Goal: Task Accomplishment & Management: Use online tool/utility

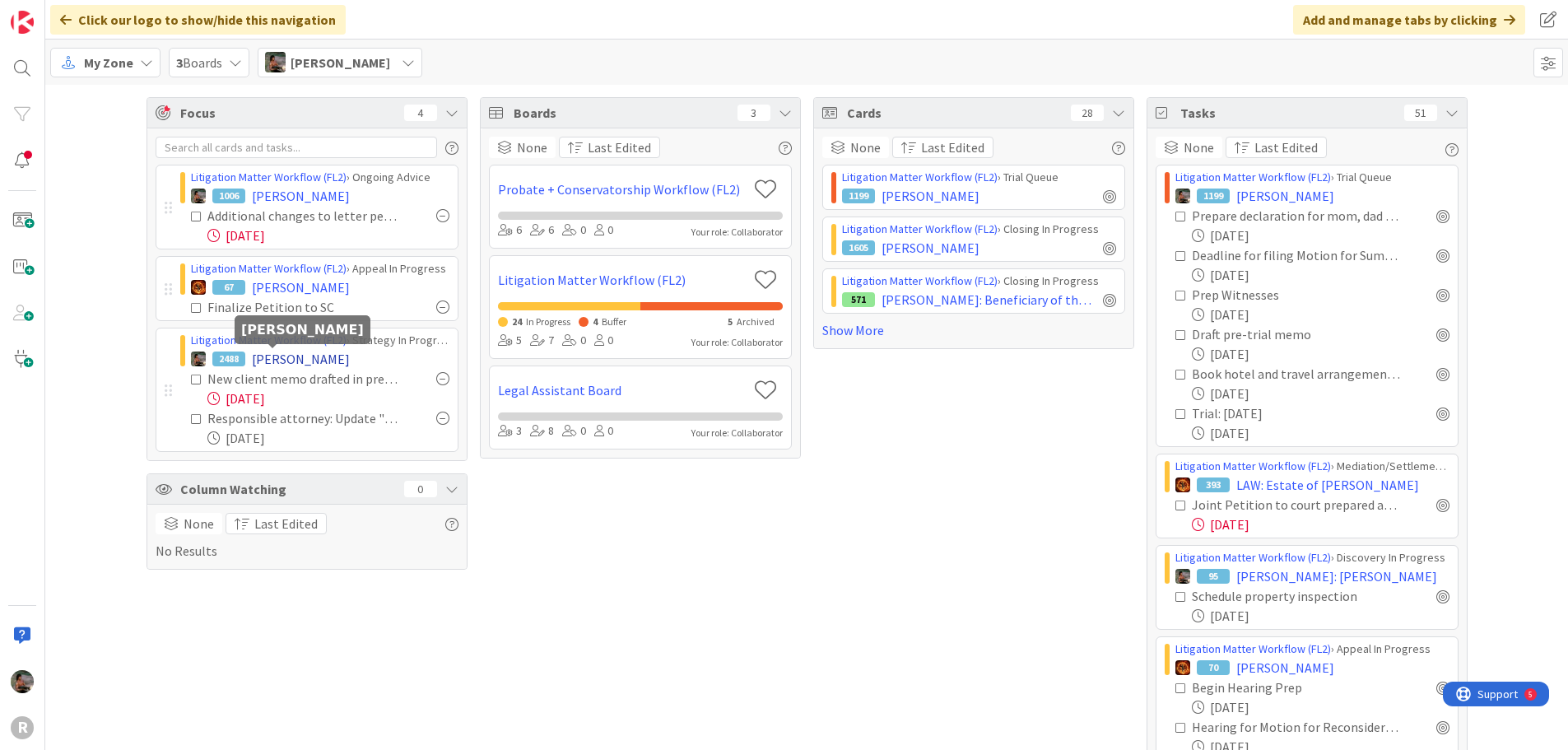
click at [274, 356] on span "[PERSON_NAME]" at bounding box center [300, 359] width 98 height 20
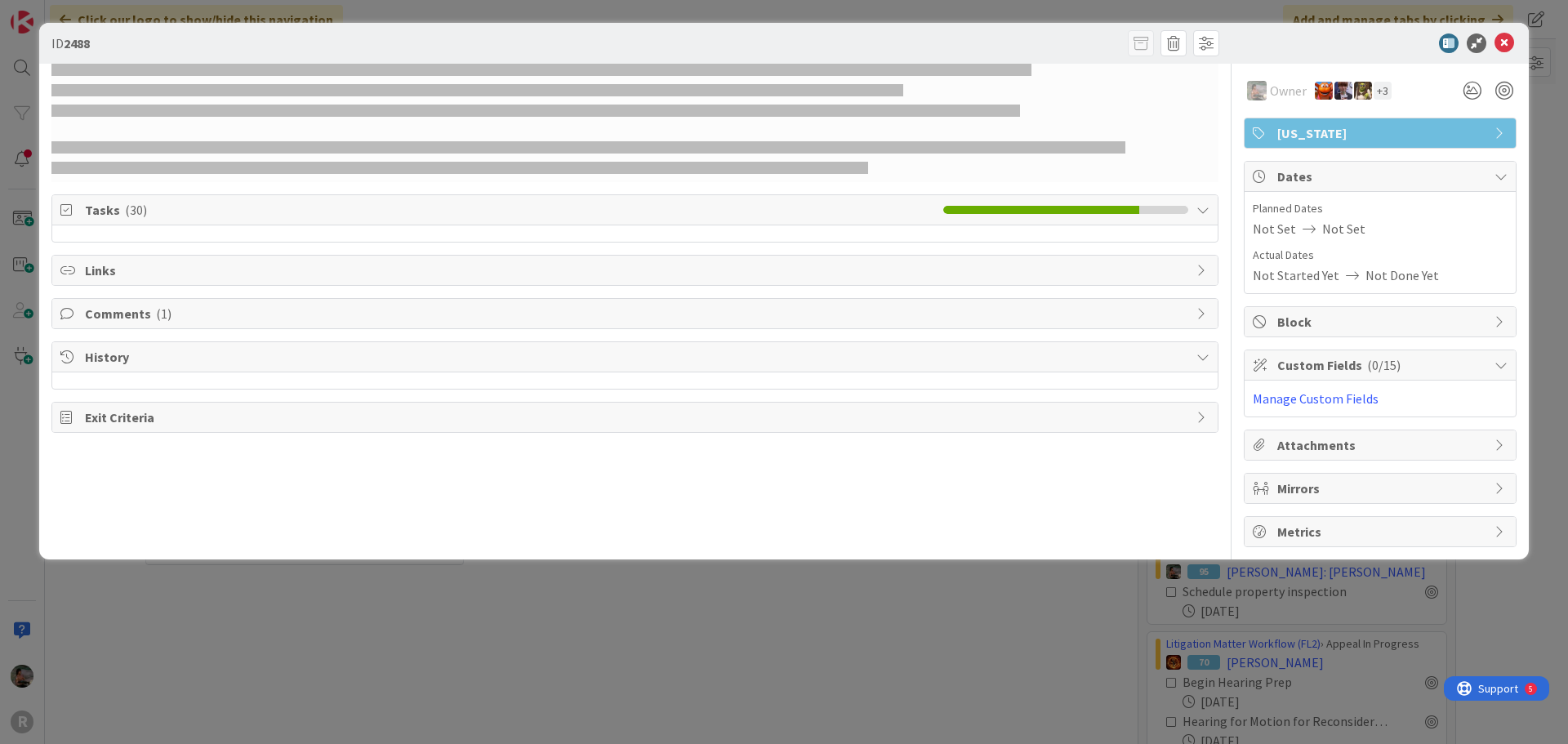
click at [1404, 44] on div at bounding box center [1372, 43] width 289 height 20
click at [1506, 44] on icon at bounding box center [1504, 43] width 20 height 20
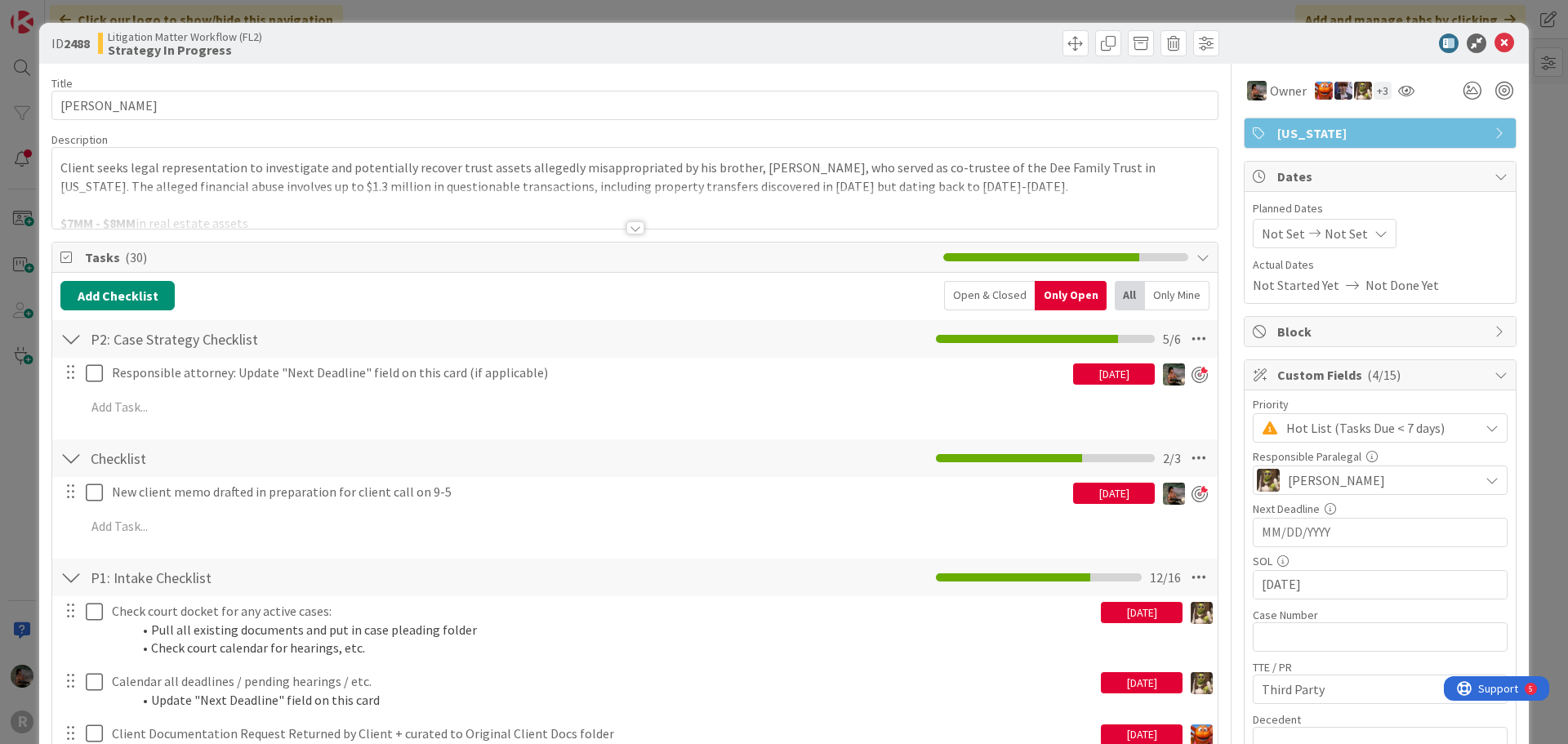
click at [1406, 133] on span "[US_STATE]" at bounding box center [1381, 133] width 209 height 20
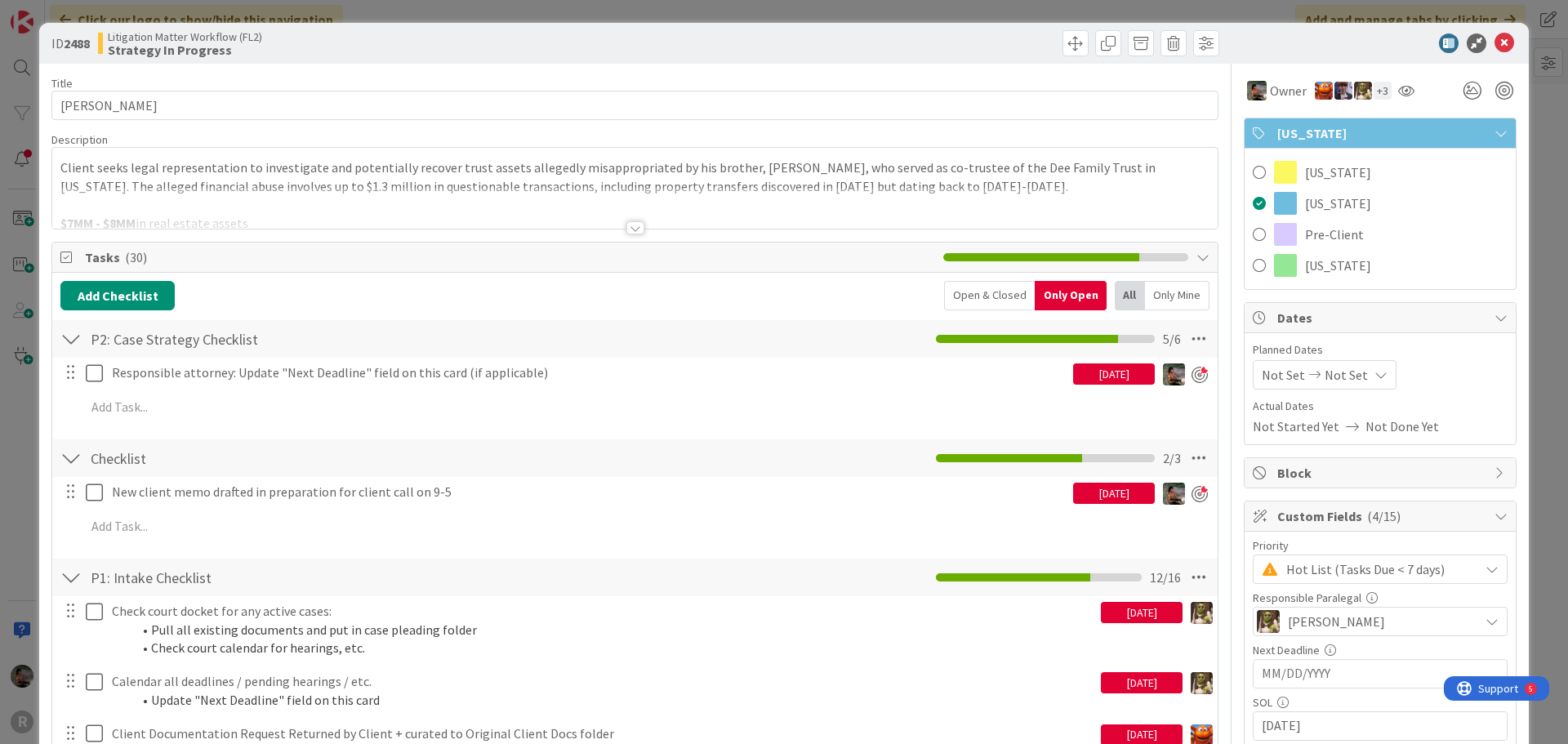
click at [1406, 133] on span "[US_STATE]" at bounding box center [1381, 133] width 209 height 20
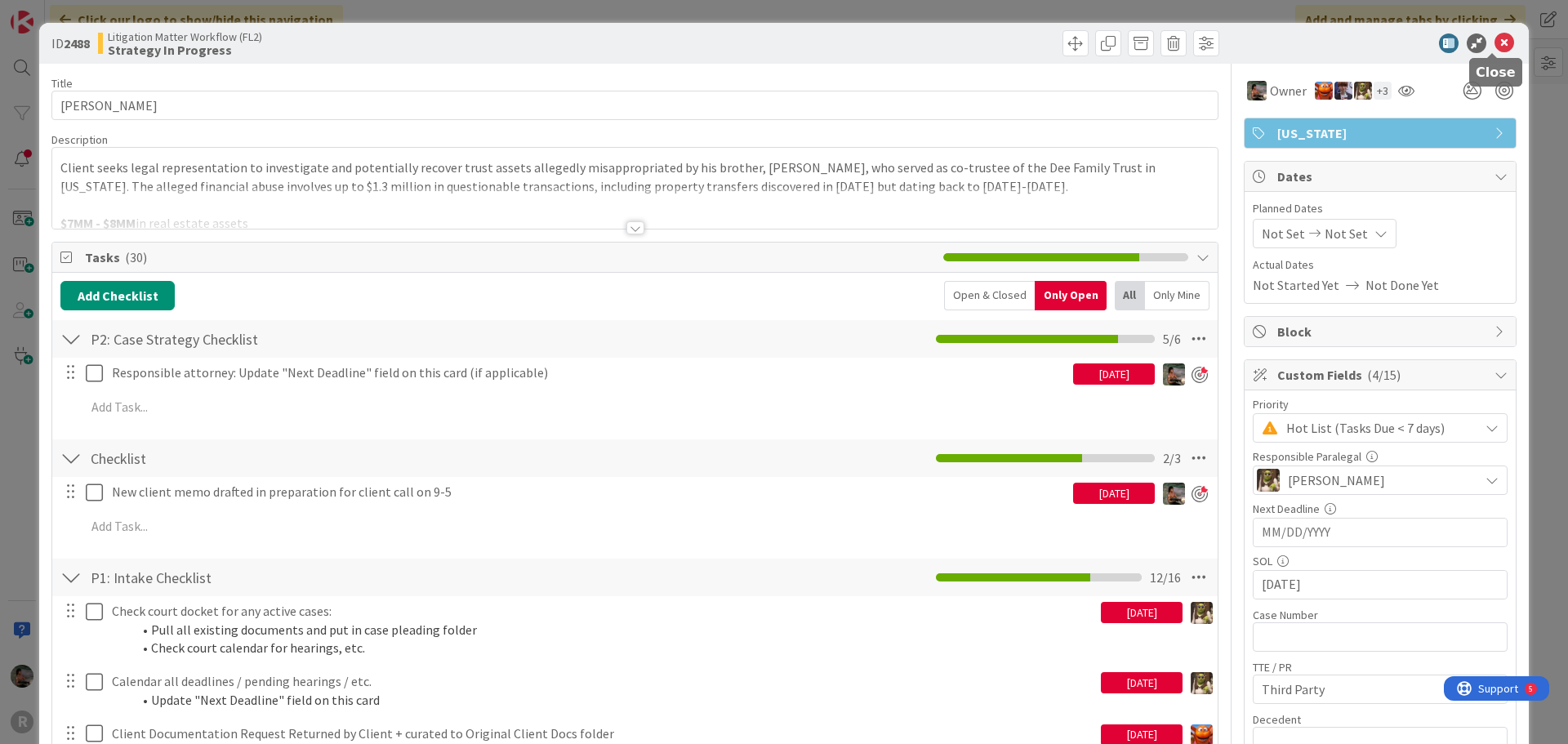
click at [1494, 44] on icon at bounding box center [1504, 43] width 20 height 20
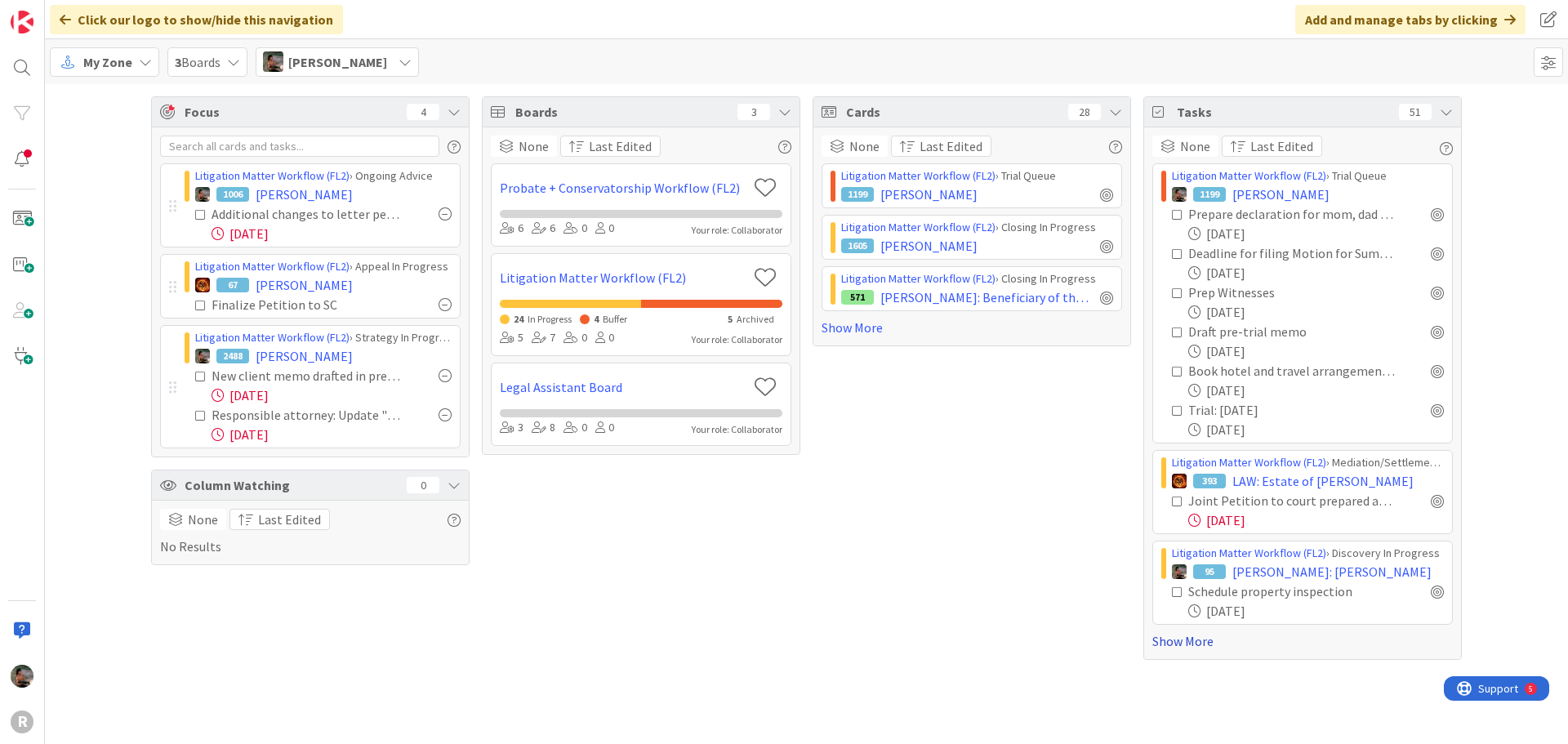
click at [1205, 645] on link "Show More" at bounding box center [1302, 641] width 300 height 20
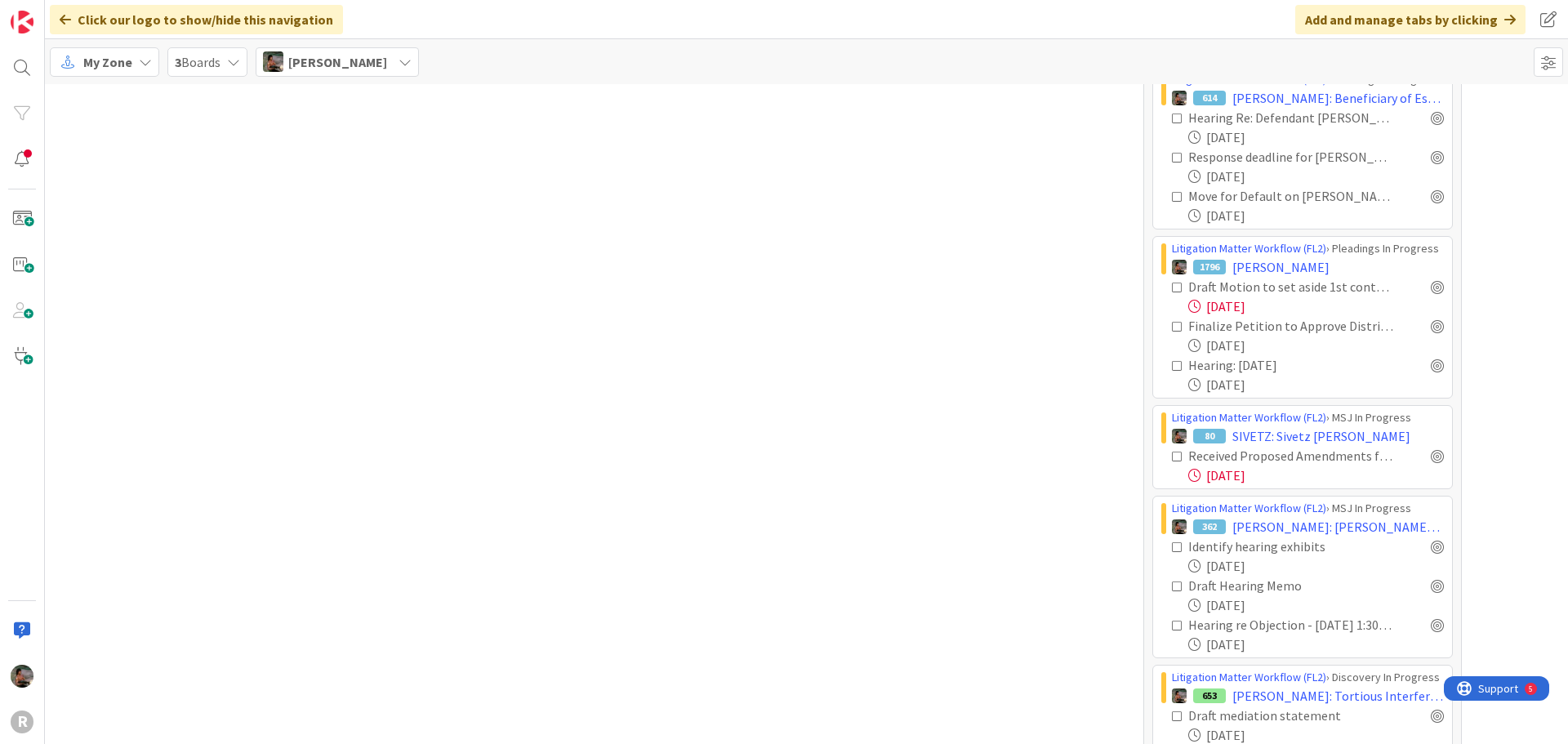
scroll to position [2287, 0]
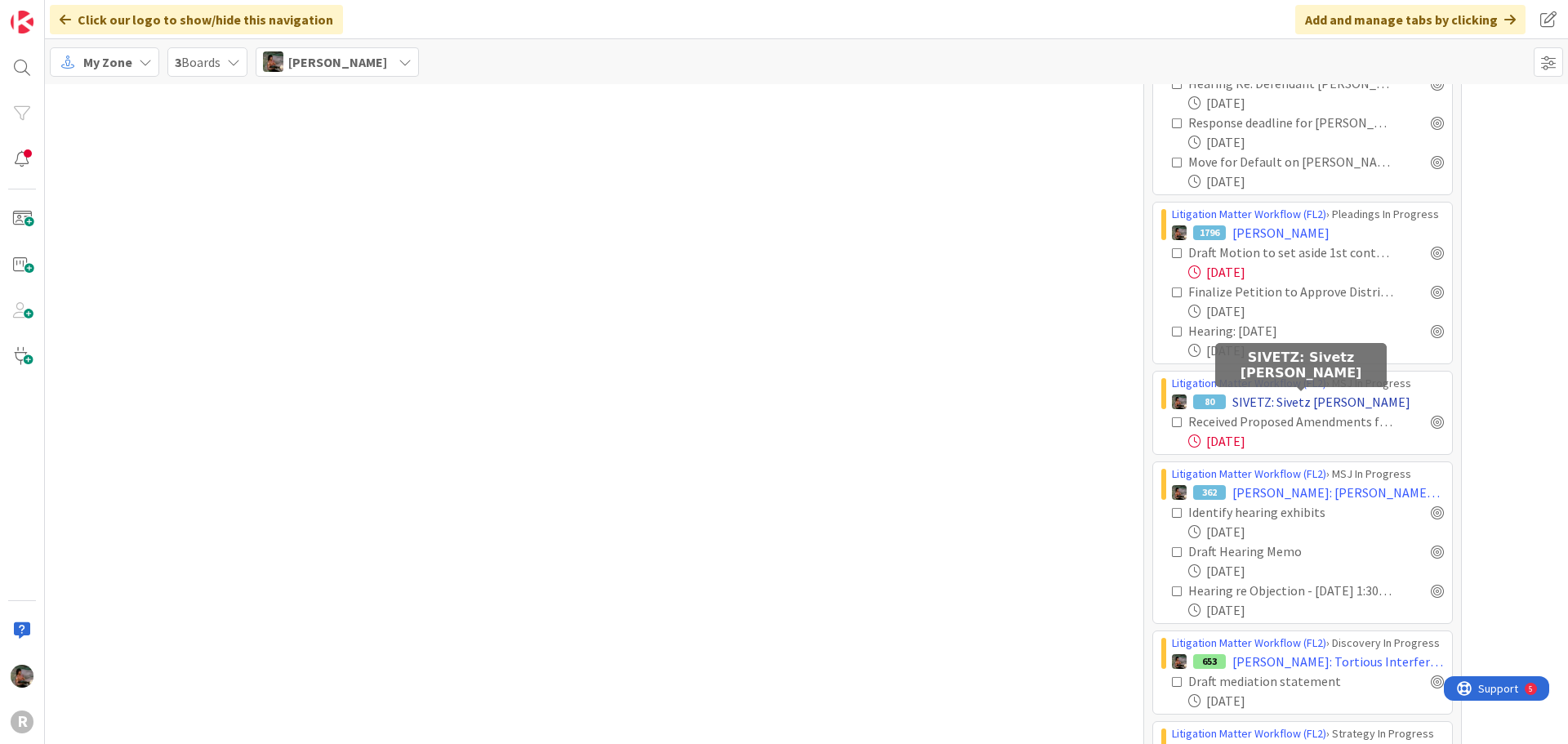
click at [1318, 400] on span "SIVETZ: Sivetz [PERSON_NAME]" at bounding box center [1322, 402] width 178 height 20
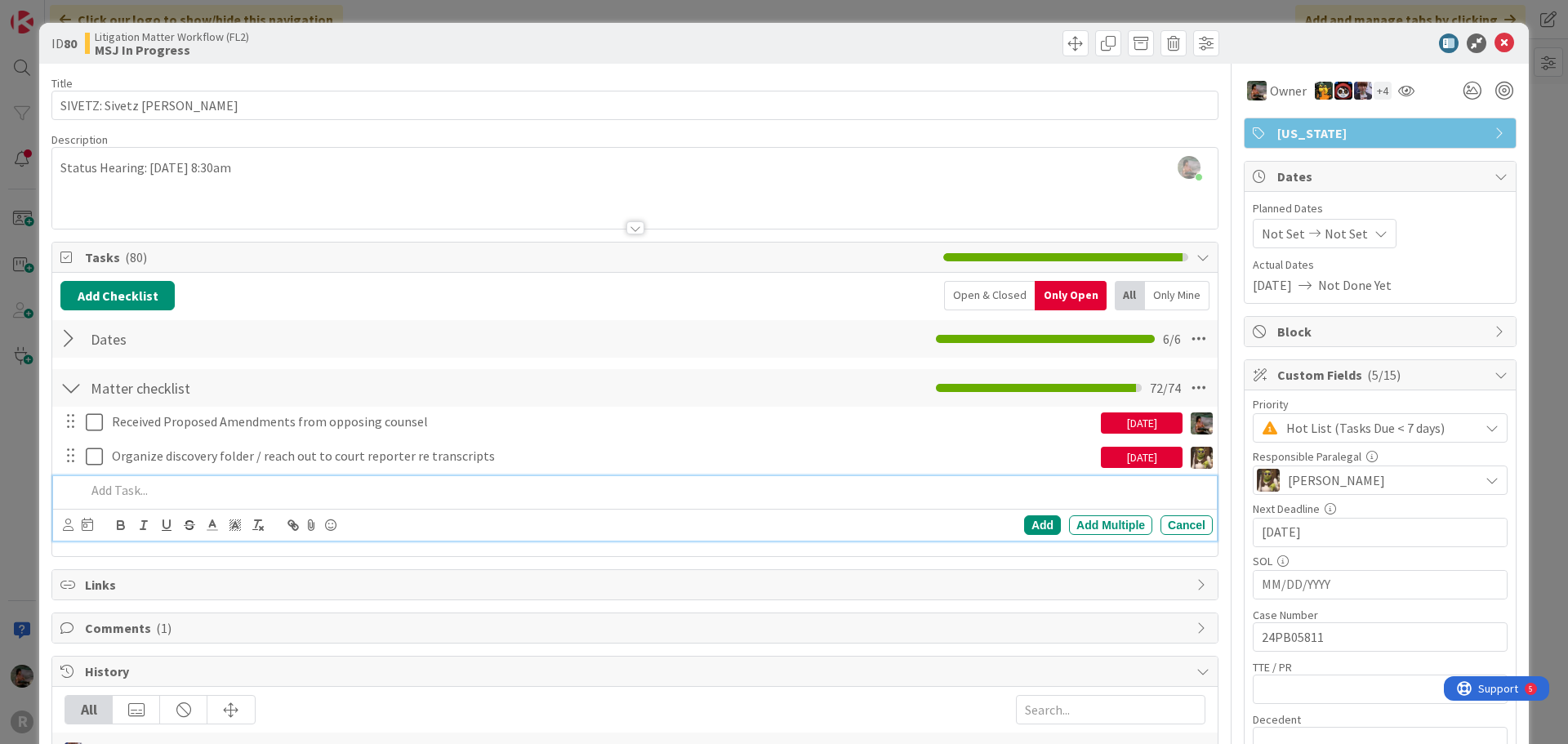
click at [187, 488] on p at bounding box center [646, 490] width 1120 height 19
click at [1029, 525] on div "Add" at bounding box center [1042, 525] width 37 height 20
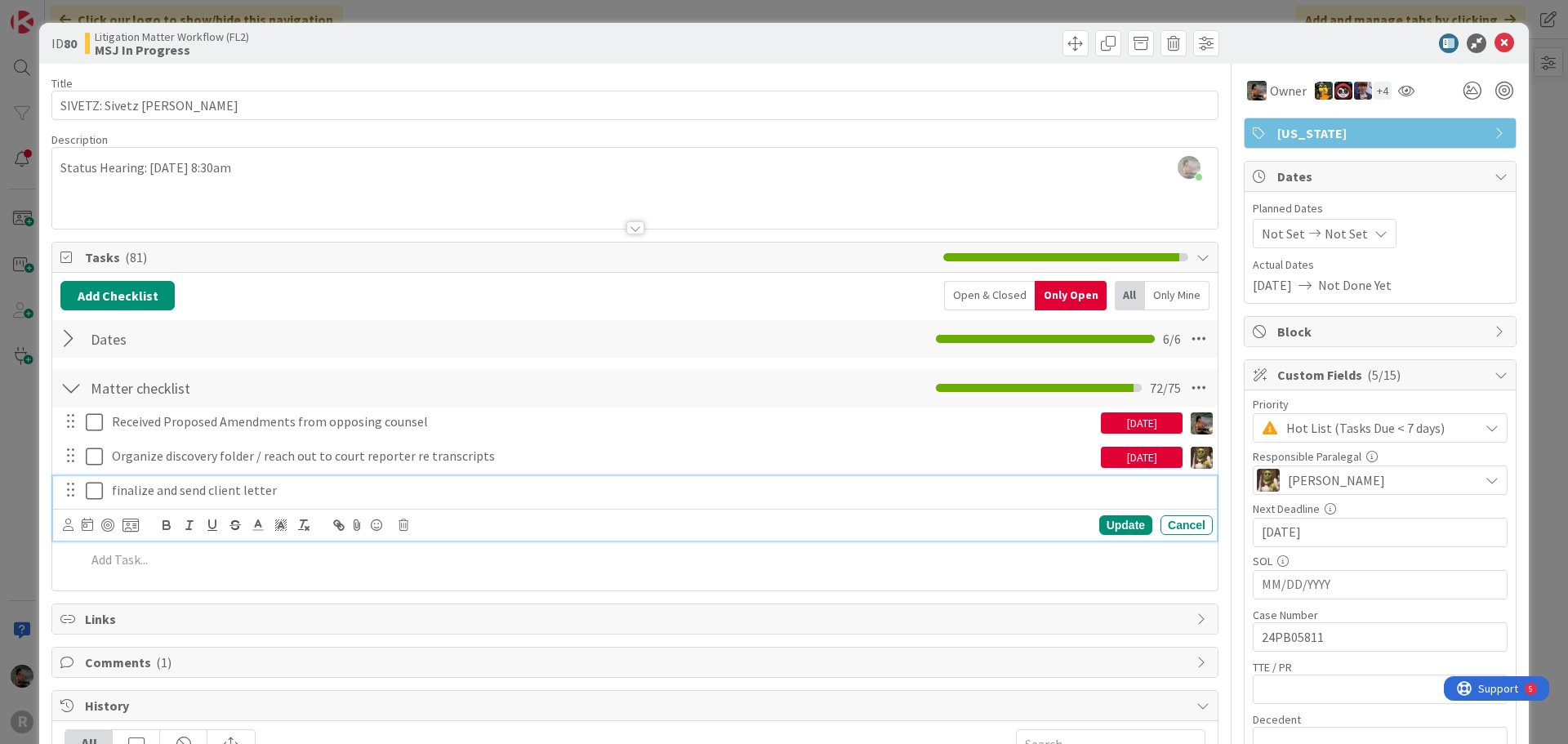
click at [199, 492] on p "finalize and send client letter" at bounding box center [659, 490] width 1094 height 19
click at [65, 528] on icon at bounding box center [68, 525] width 11 height 12
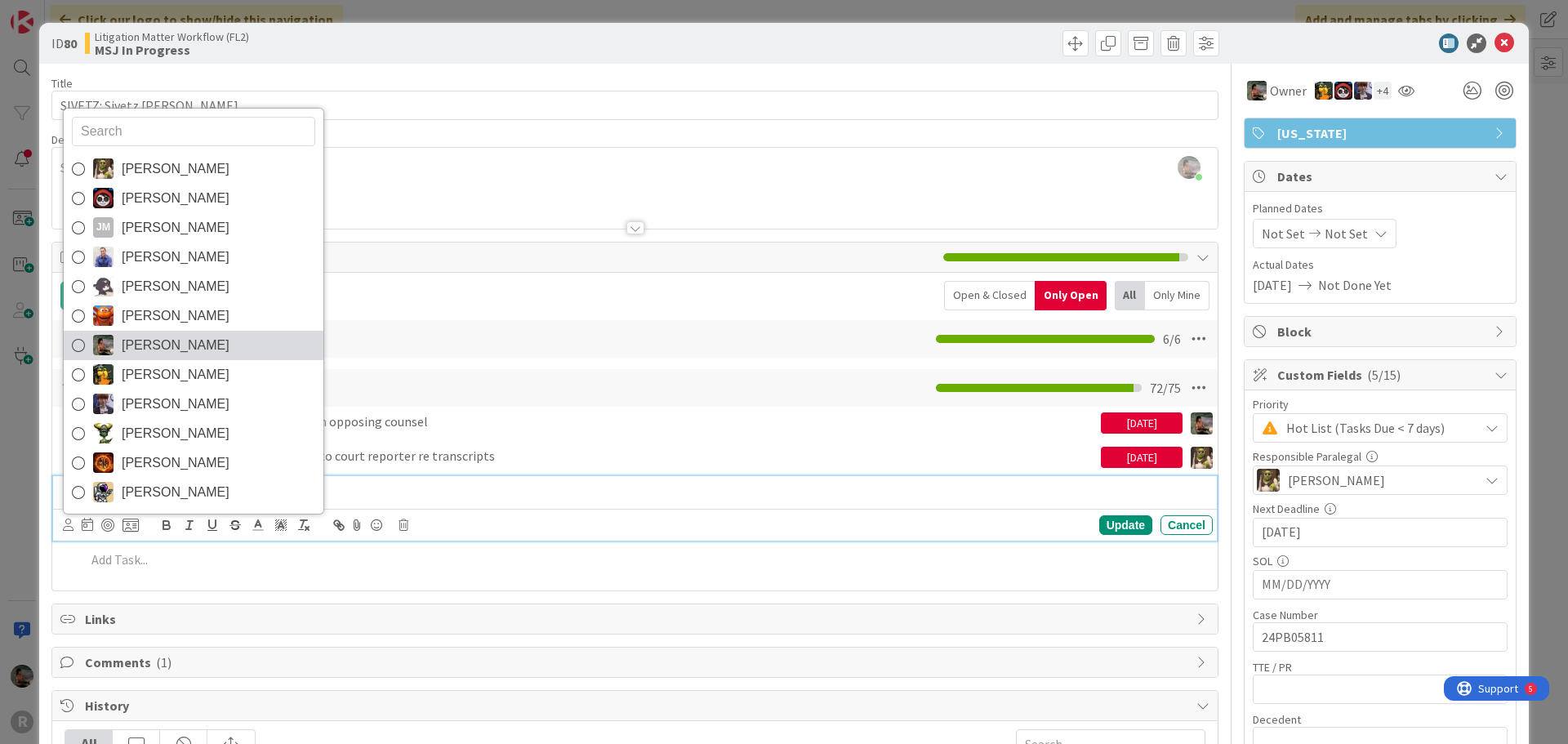
click at [177, 355] on span "[PERSON_NAME]" at bounding box center [176, 345] width 108 height 25
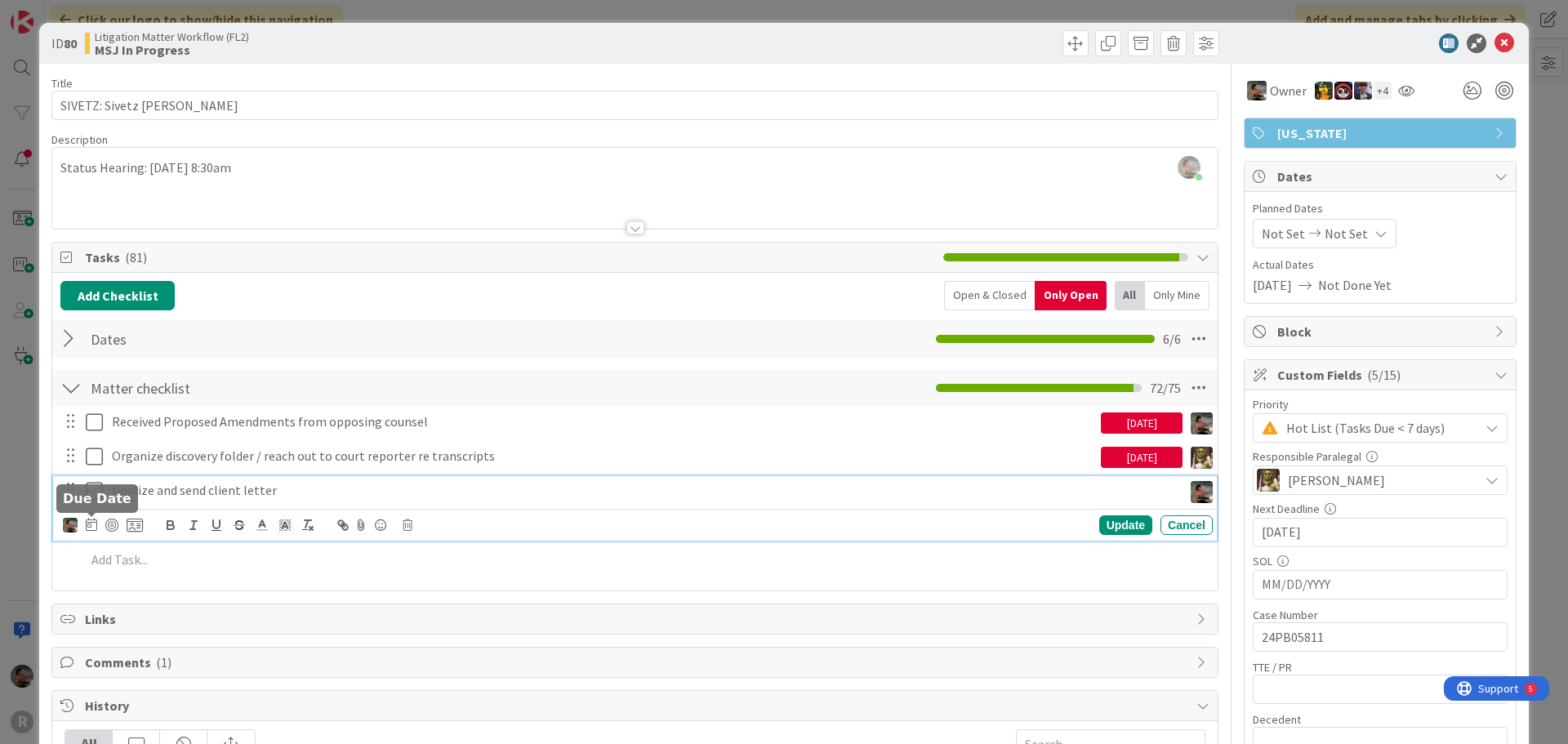
click at [93, 527] on icon at bounding box center [92, 525] width 11 height 13
click at [278, 665] on td "12" at bounding box center [279, 661] width 32 height 31
type input "[DATE]"
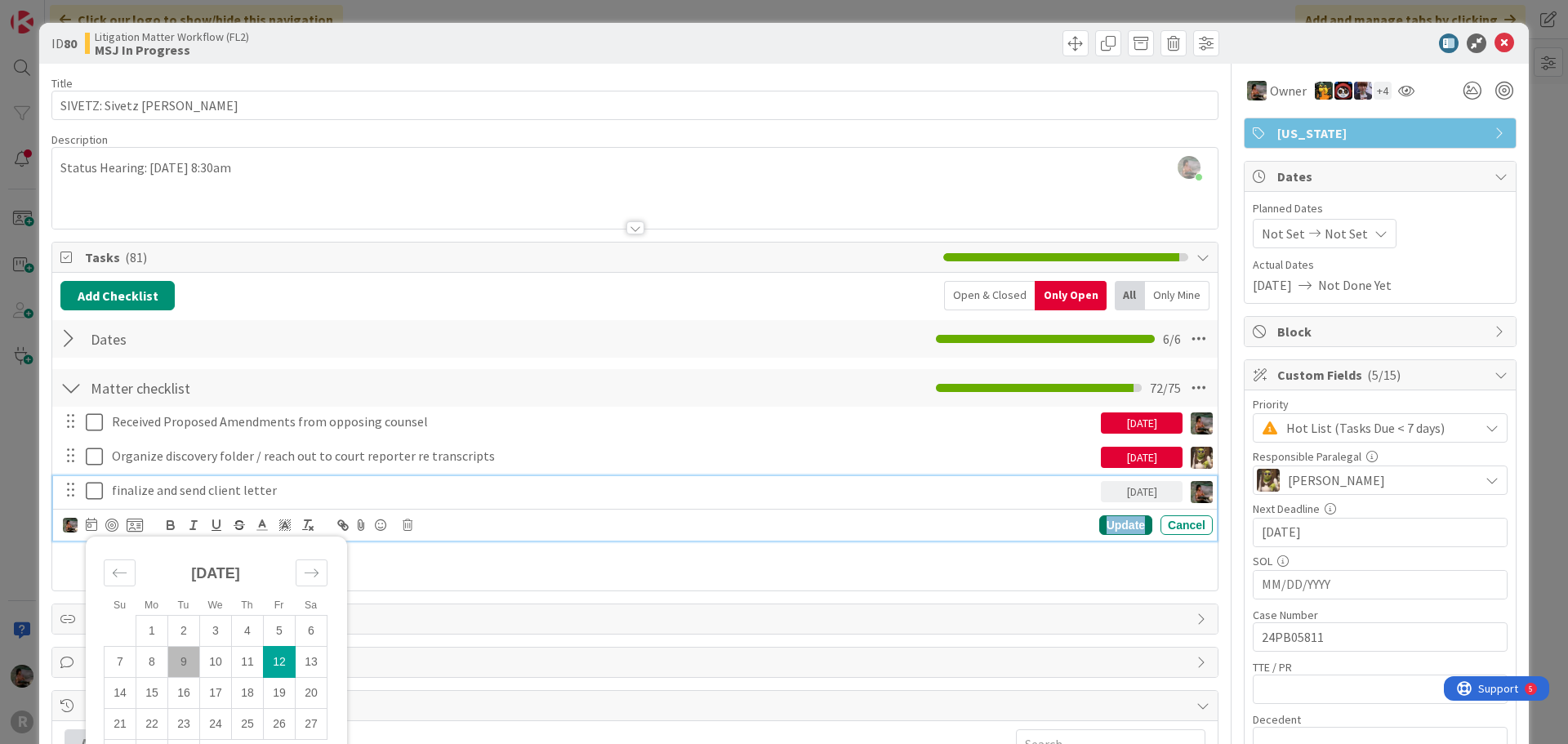
click at [1099, 522] on div "Update" at bounding box center [1125, 525] width 53 height 20
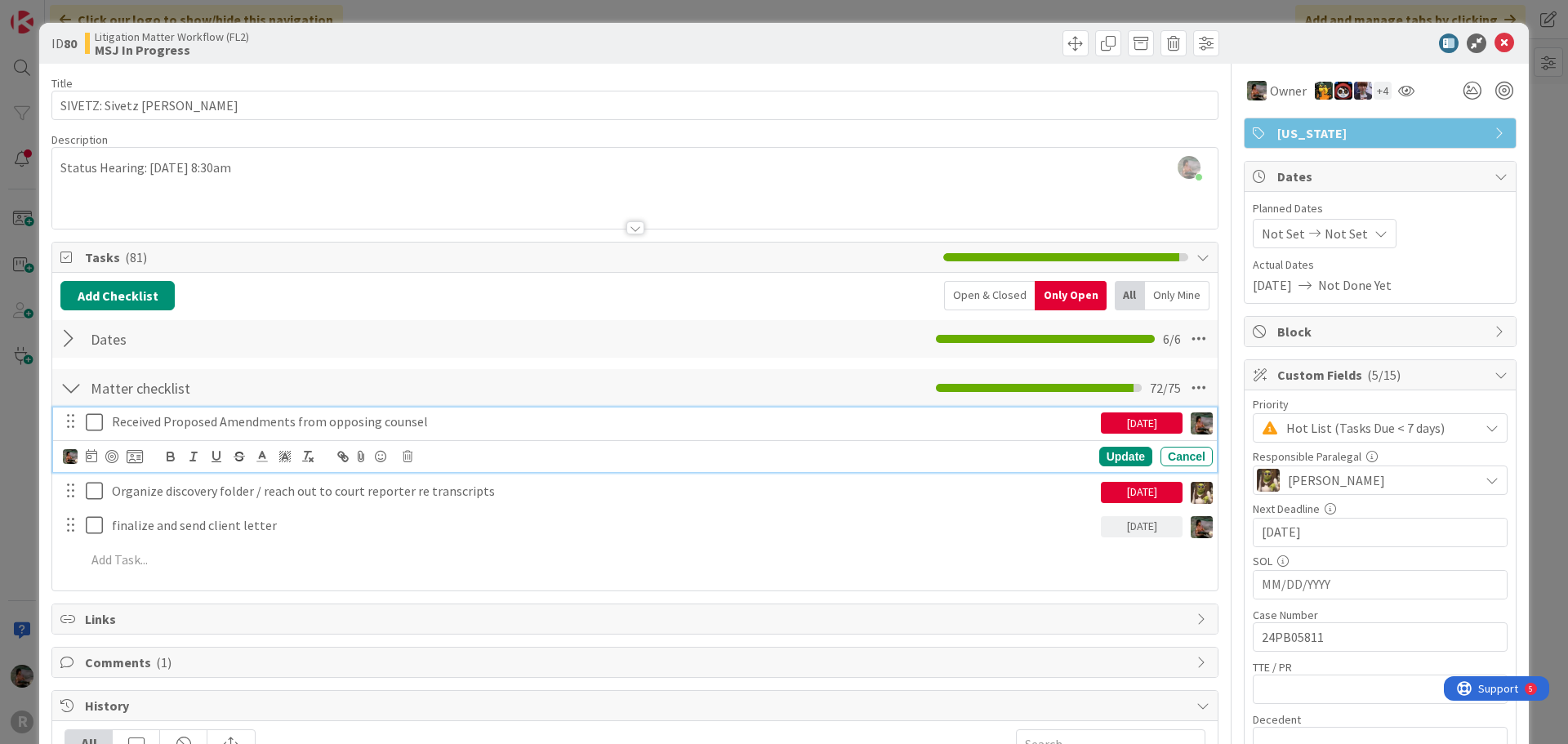
click at [424, 420] on p "Received Proposed Amendments from opposing counsel" at bounding box center [603, 422] width 983 height 19
click at [1110, 459] on div "Update" at bounding box center [1125, 457] width 53 height 20
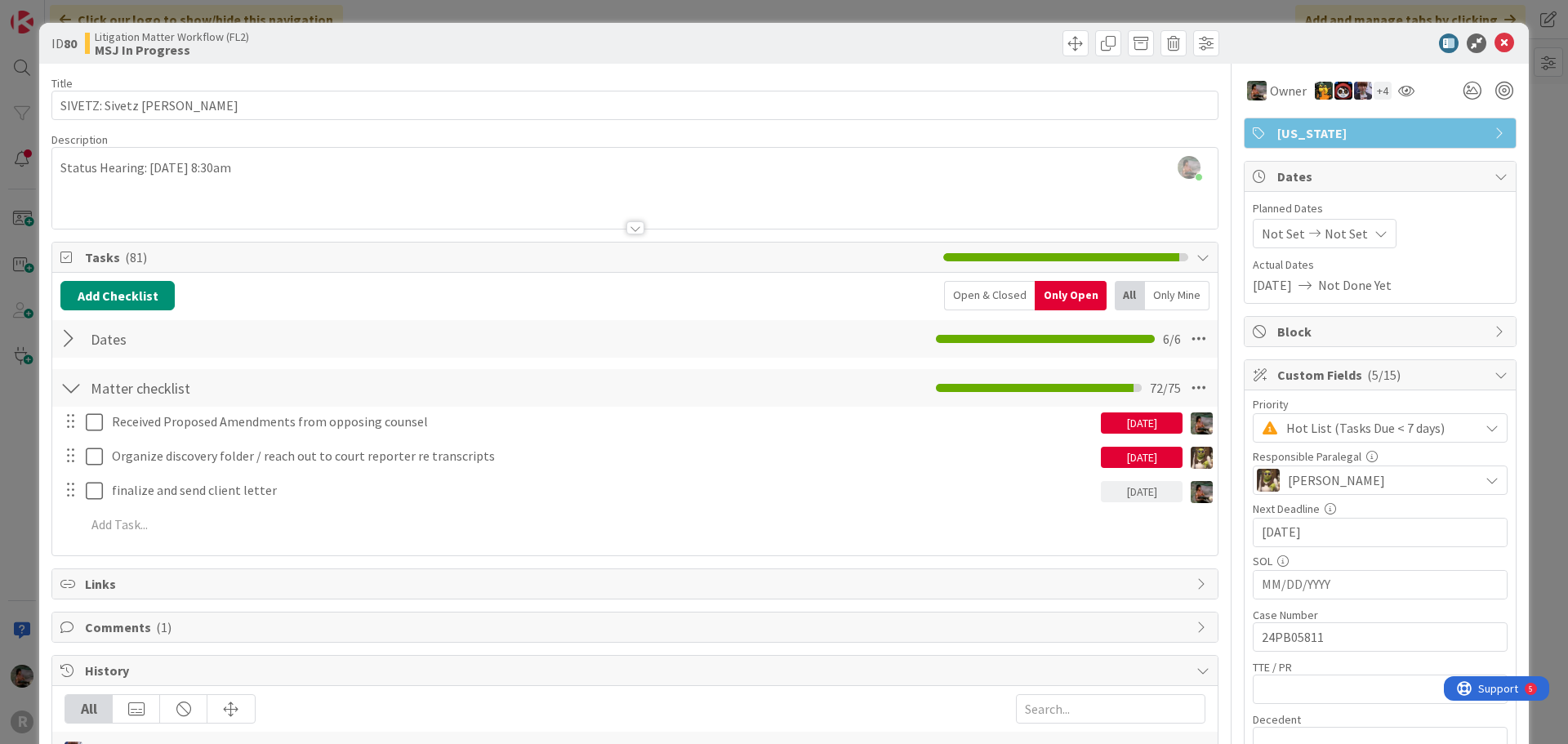
click at [1128, 413] on div "[DATE]" at bounding box center [1142, 423] width 82 height 21
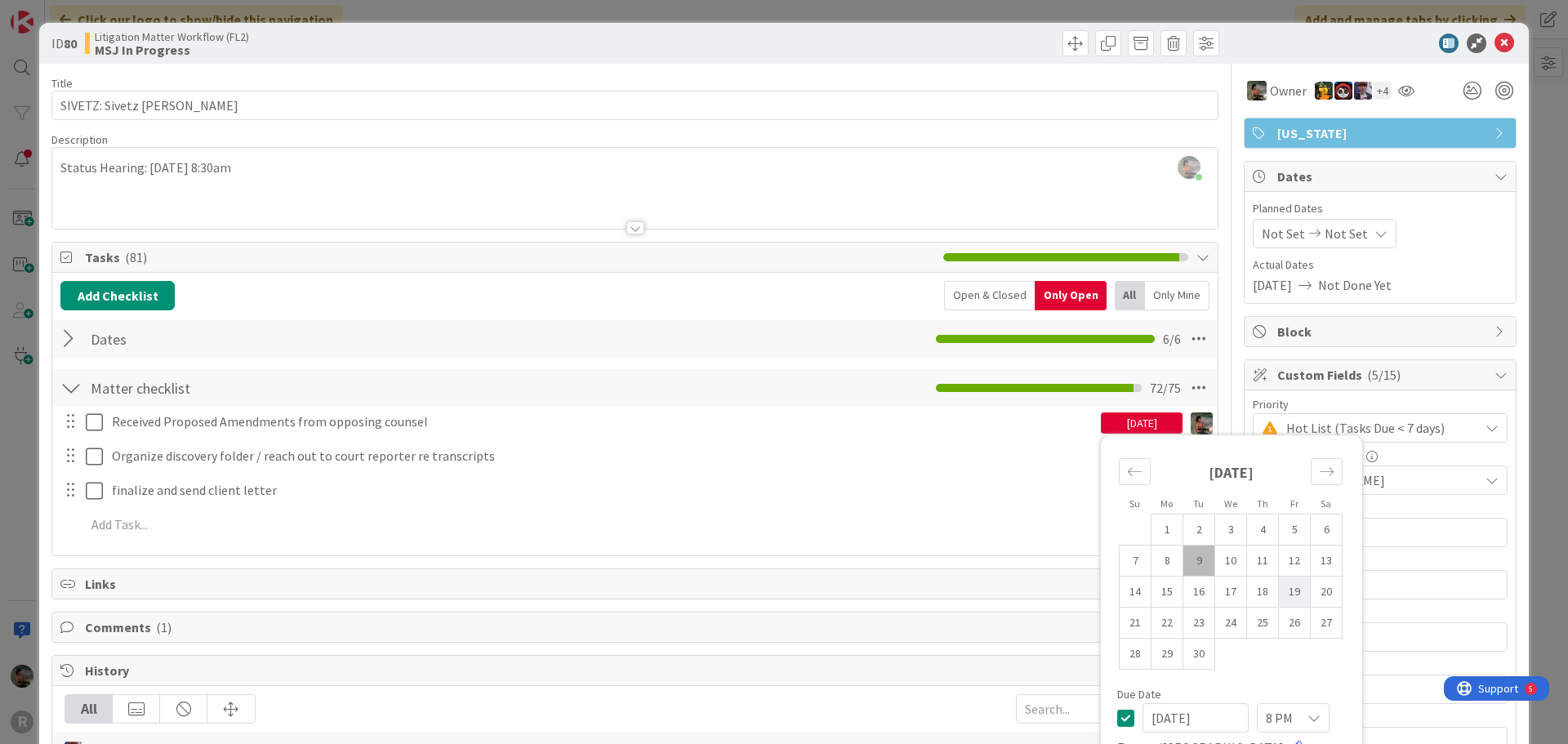
click at [1288, 604] on td "19" at bounding box center [1295, 593] width 32 height 31
type input "[DATE]"
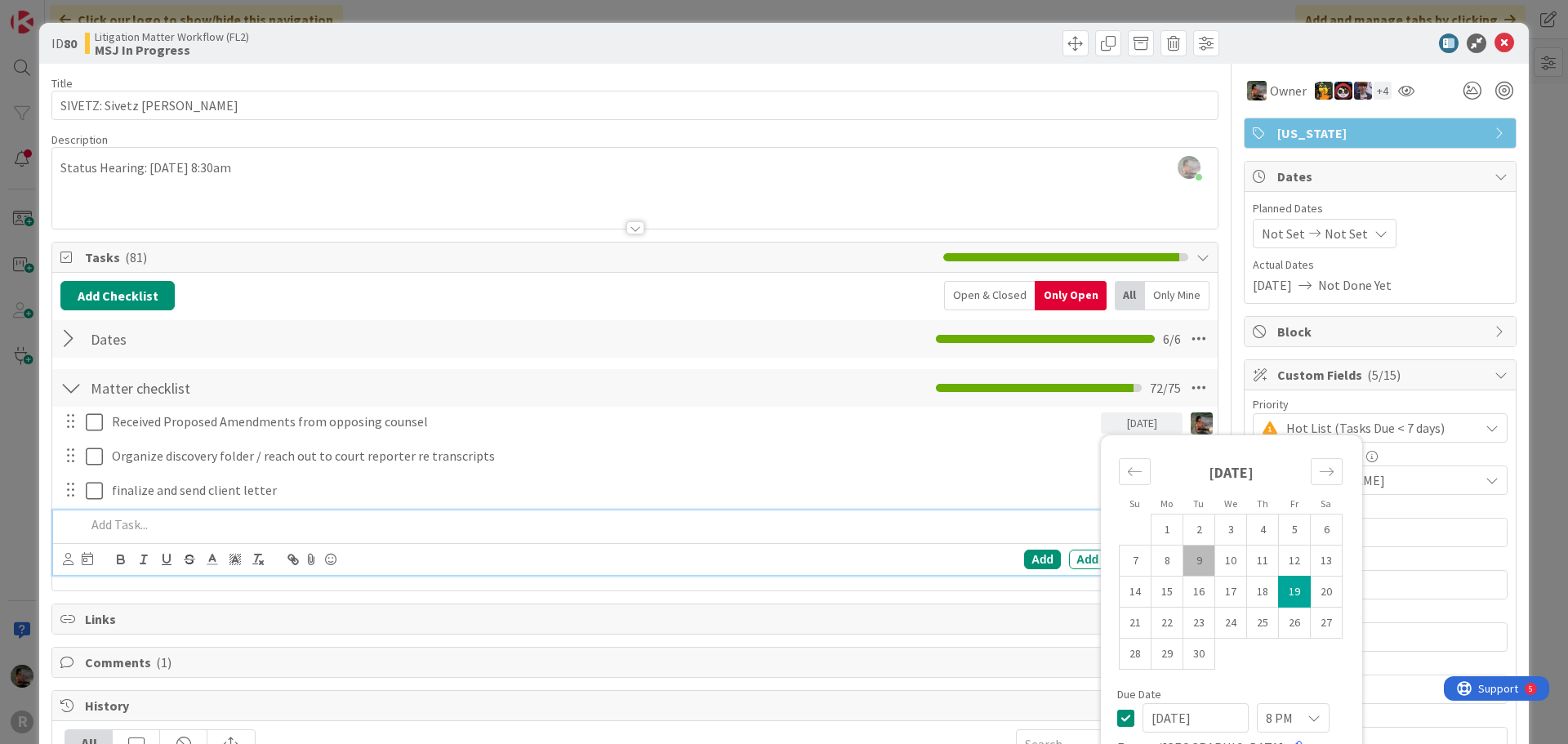
click at [744, 528] on p at bounding box center [646, 525] width 1120 height 19
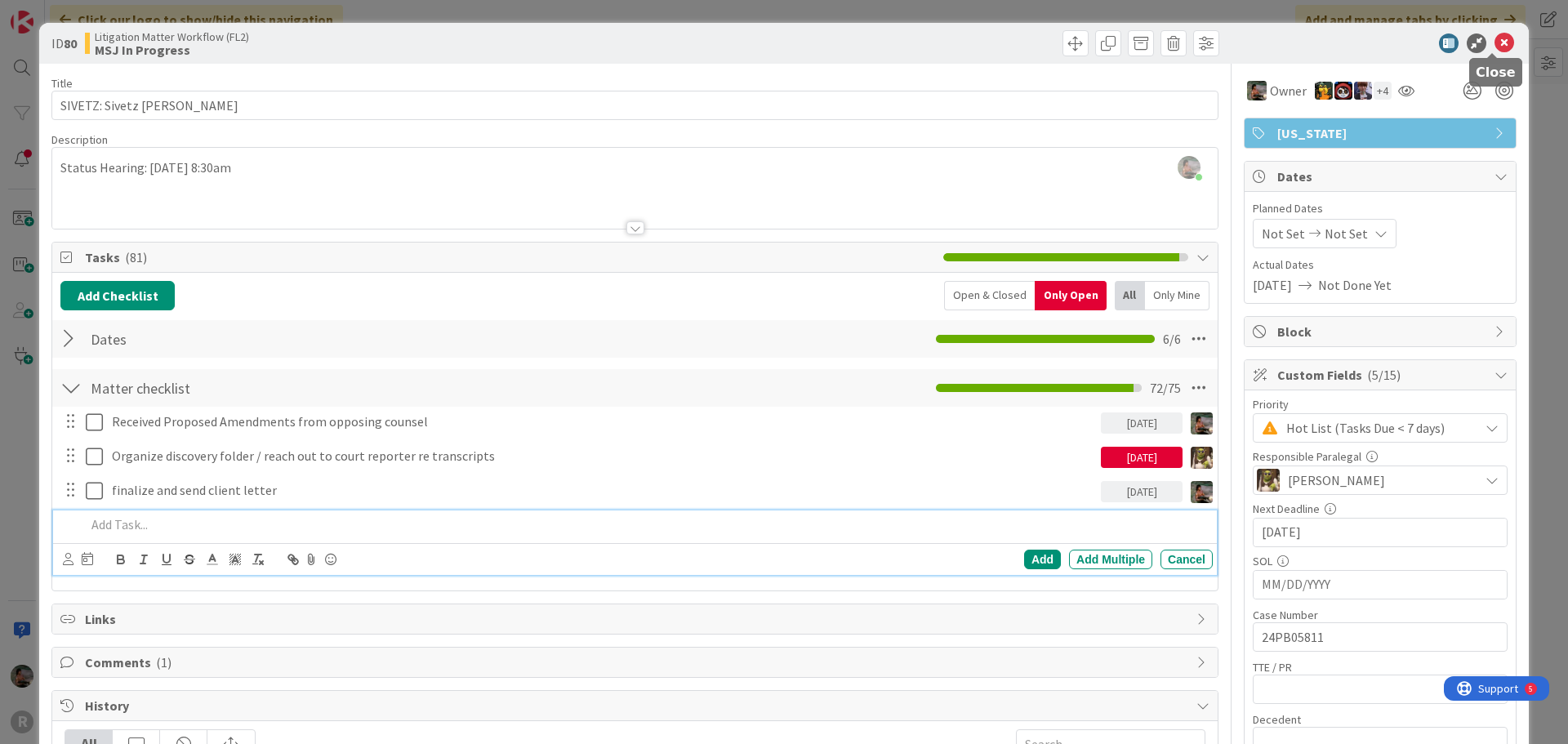
click at [1494, 46] on icon at bounding box center [1504, 43] width 20 height 20
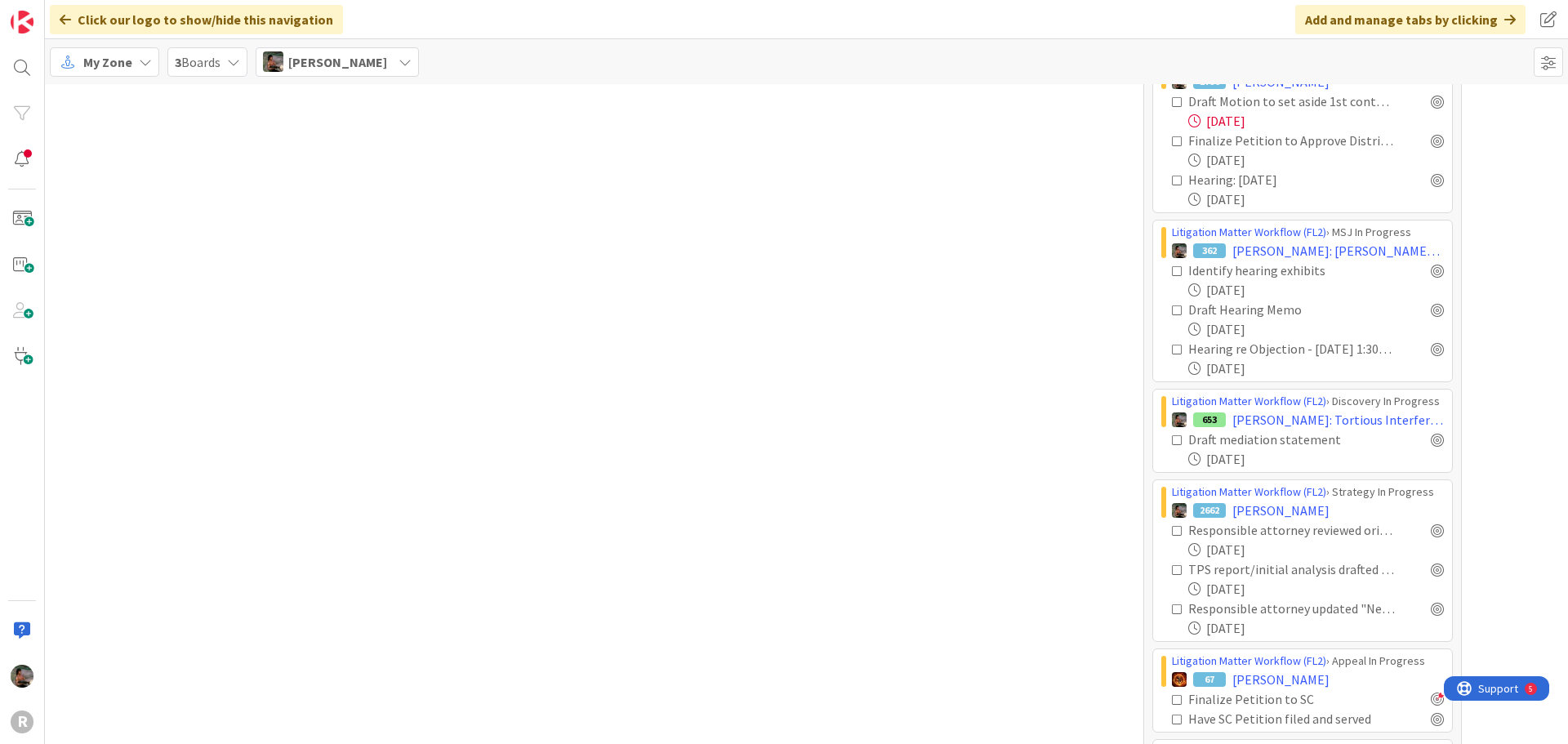
scroll to position [2565, 0]
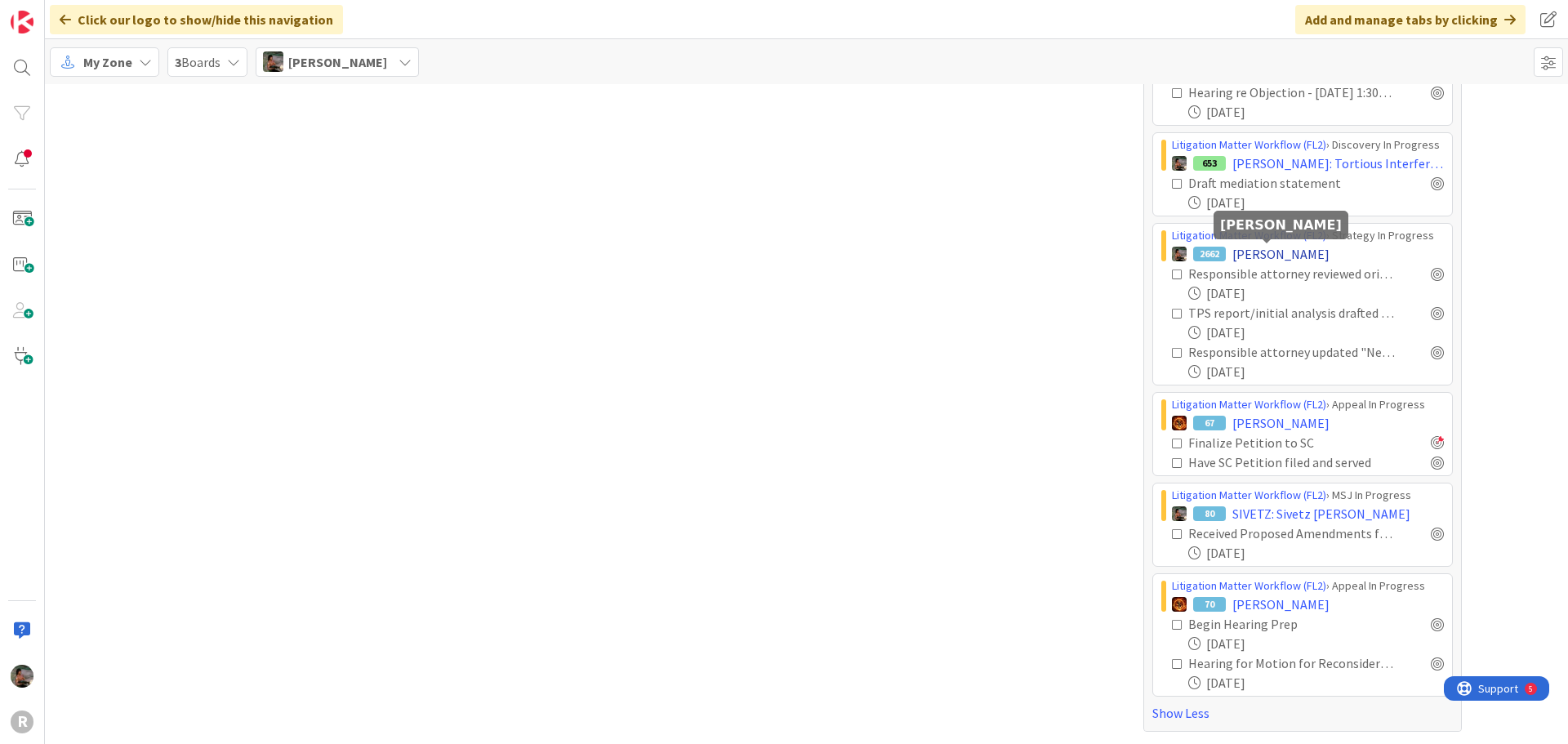
click at [1234, 249] on span "[PERSON_NAME]" at bounding box center [1281, 254] width 97 height 20
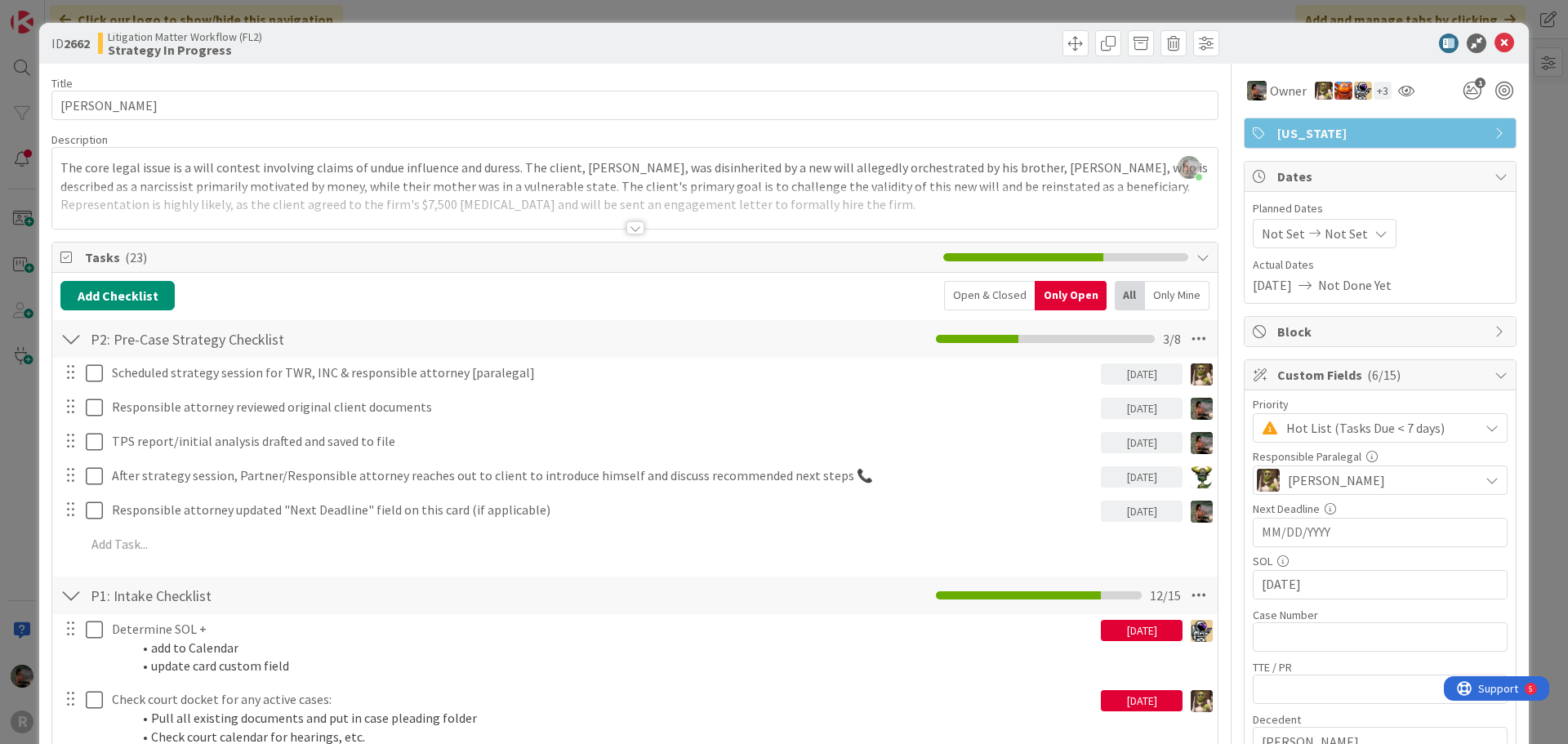
click at [628, 232] on div at bounding box center [635, 228] width 18 height 13
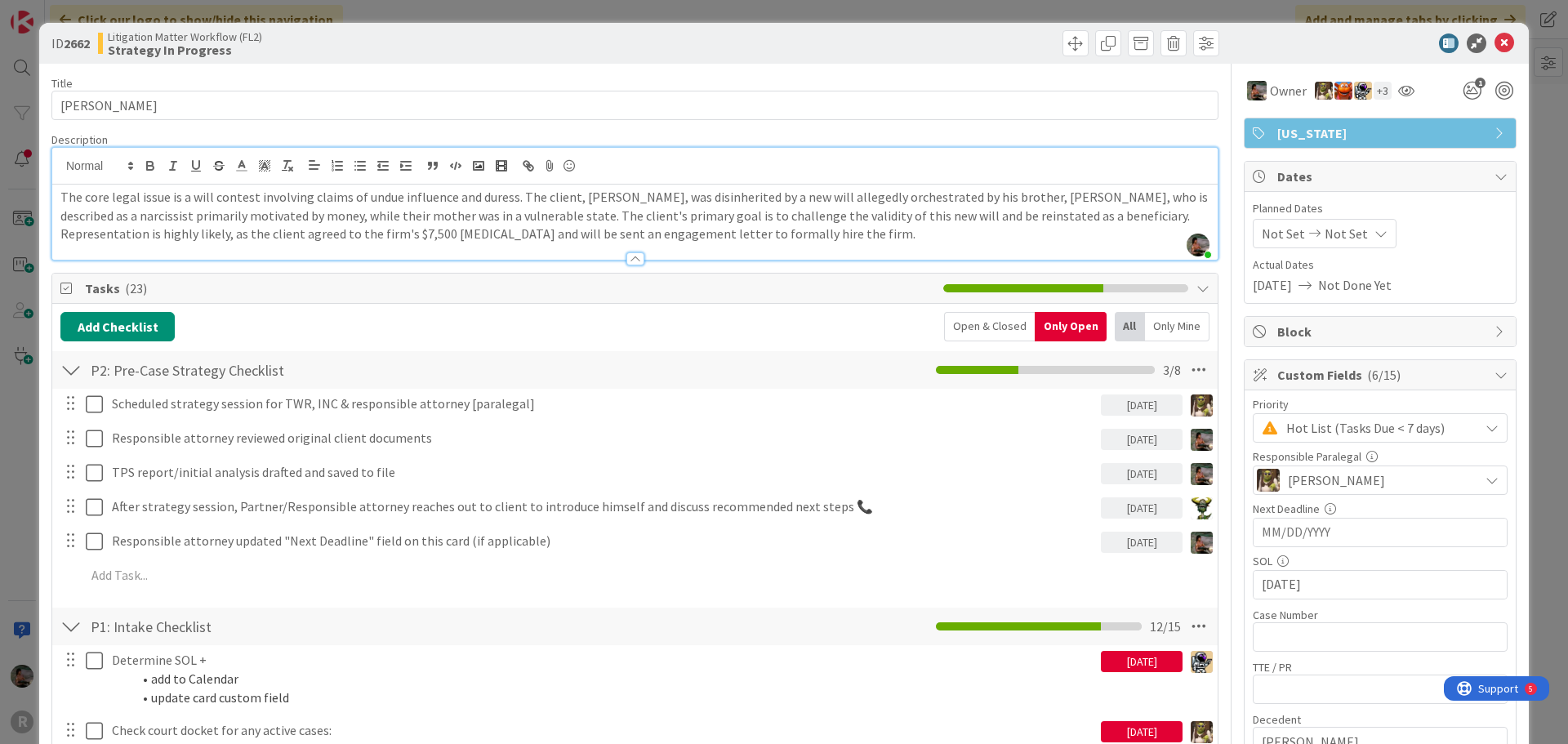
click at [631, 261] on div at bounding box center [635, 259] width 18 height 13
